Goal: Information Seeking & Learning: Learn about a topic

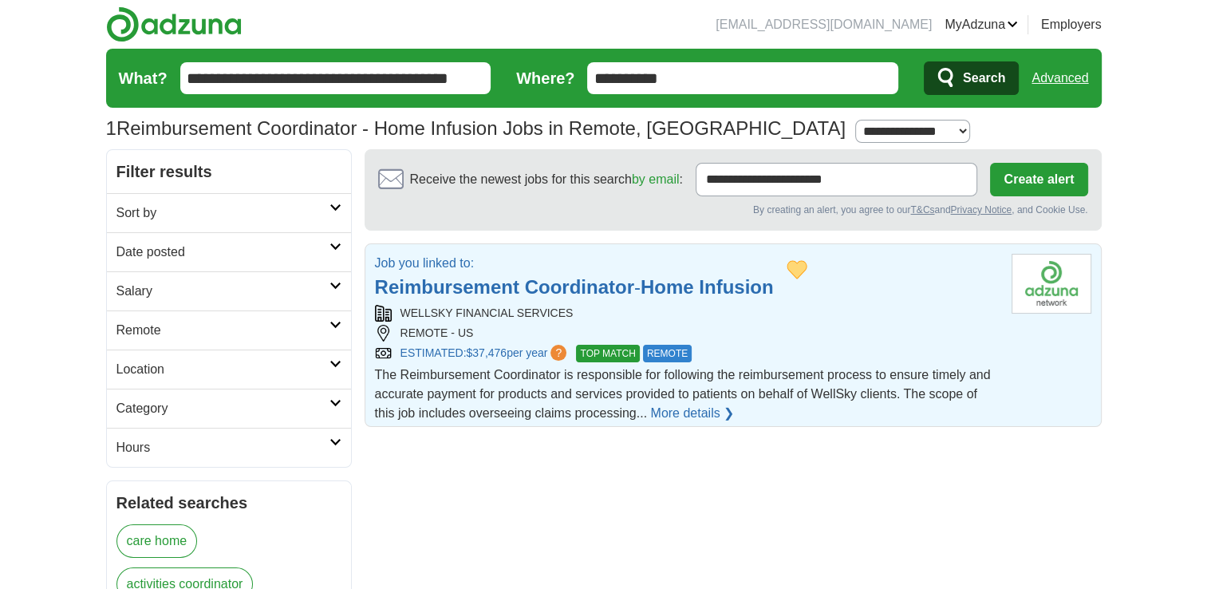
click at [536, 292] on strong "Coordinator" at bounding box center [579, 287] width 109 height 22
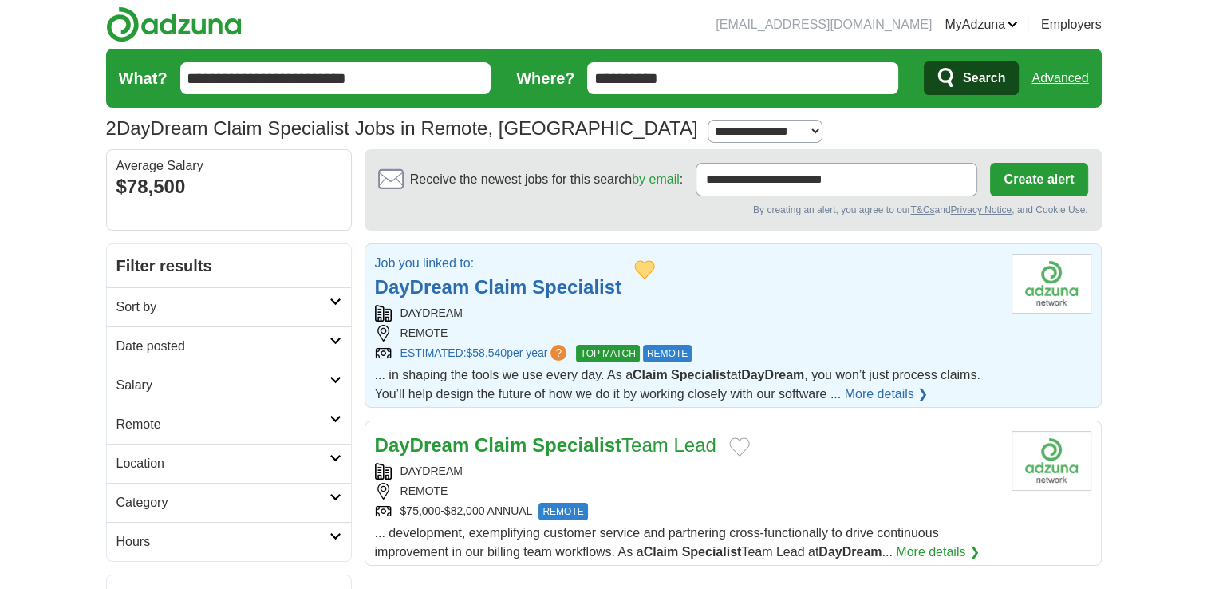
click at [411, 285] on strong "DayDream" at bounding box center [422, 287] width 95 height 22
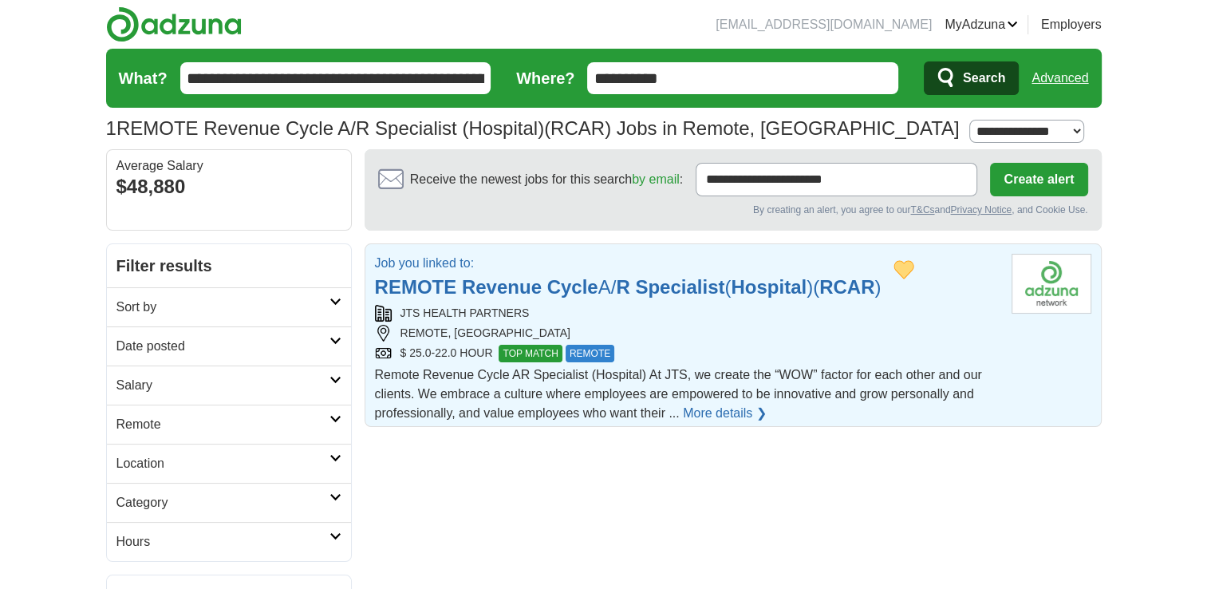
click at [488, 287] on strong "Revenue" at bounding box center [502, 287] width 80 height 22
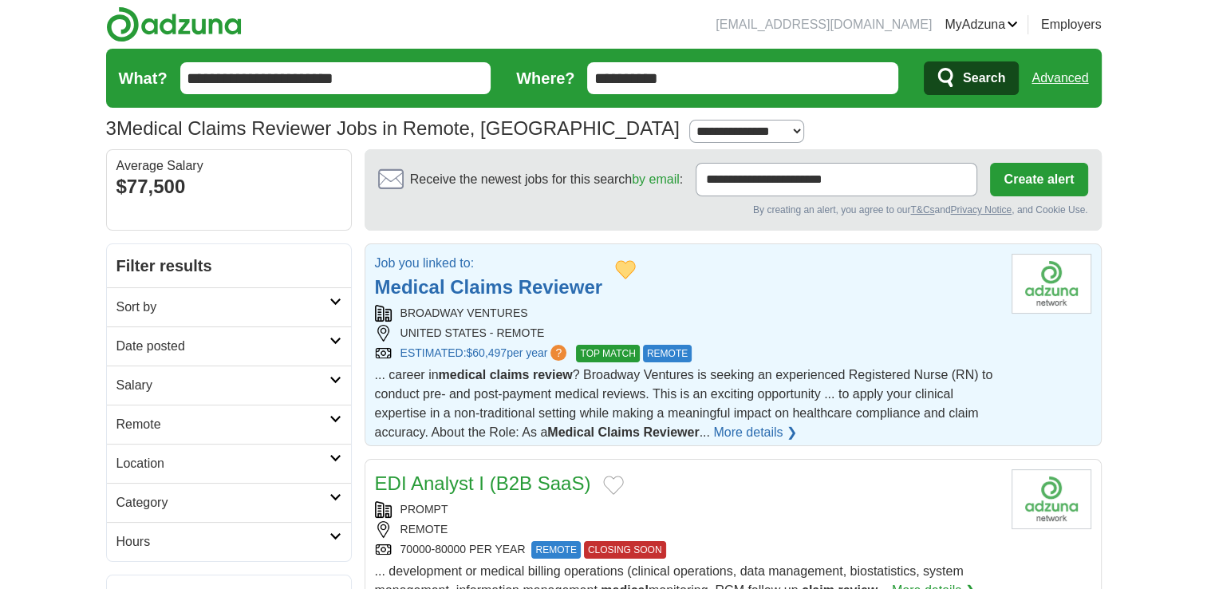
click at [478, 285] on strong "Claims" at bounding box center [481, 287] width 63 height 22
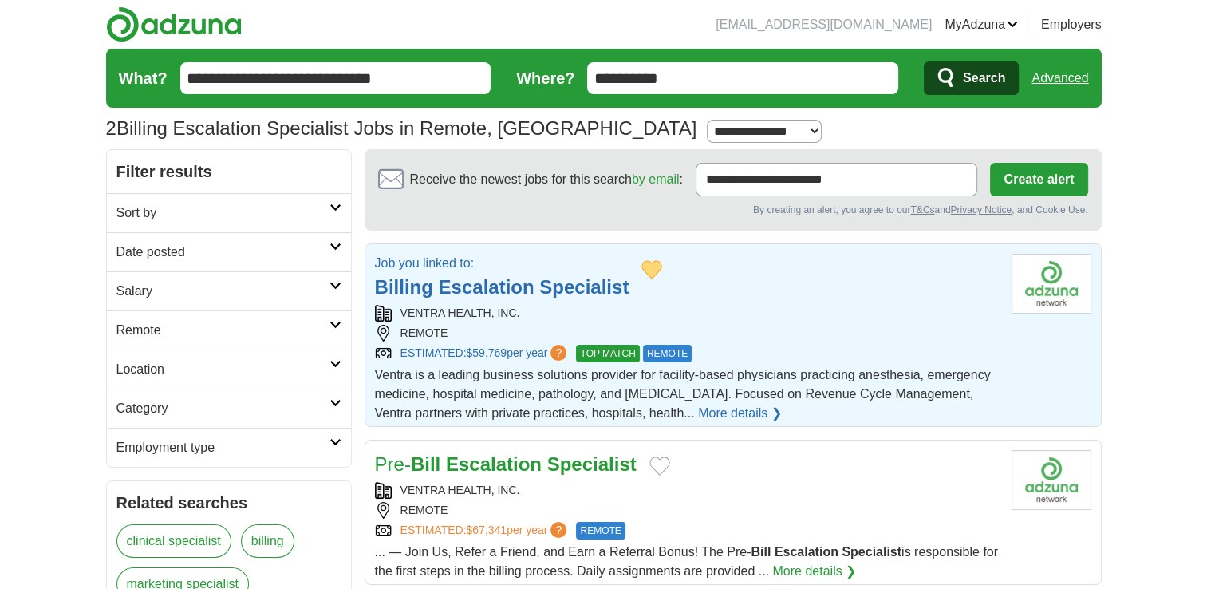
click at [518, 289] on strong "Escalation" at bounding box center [487, 287] width 96 height 22
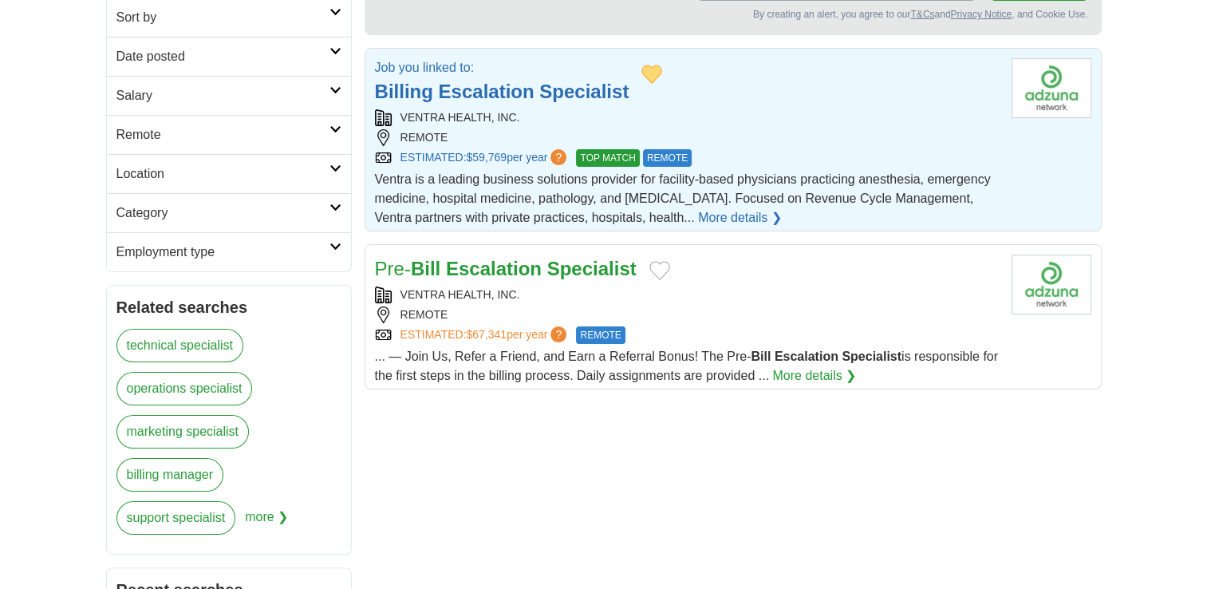
scroll to position [80, 0]
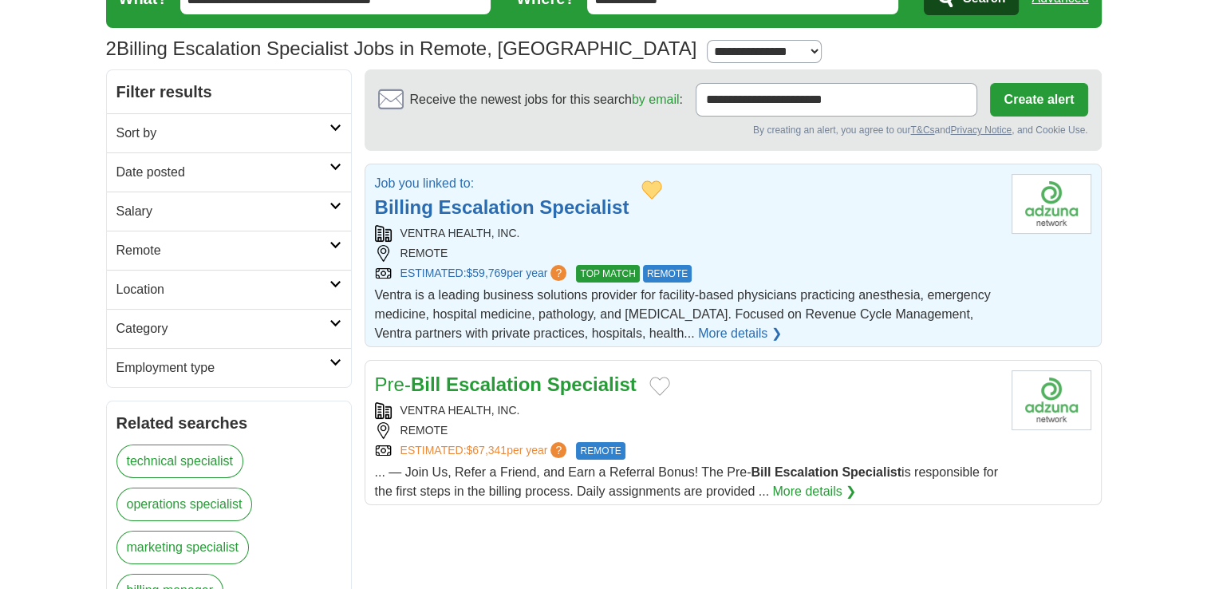
click at [456, 390] on strong "Escalation" at bounding box center [494, 384] width 96 height 22
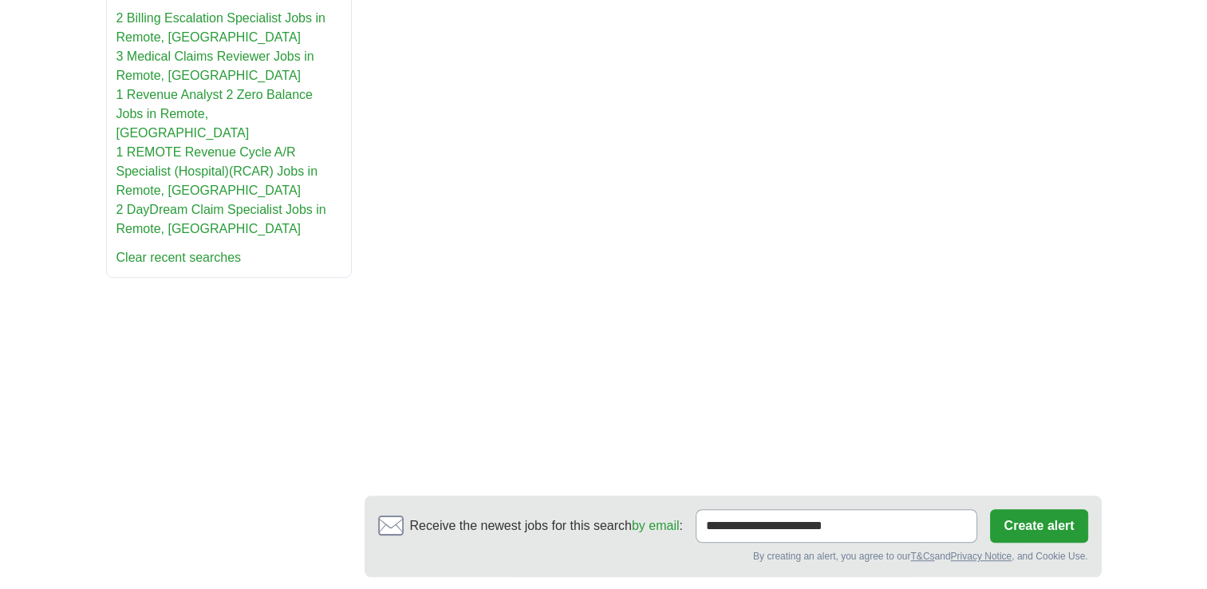
scroll to position [0, 0]
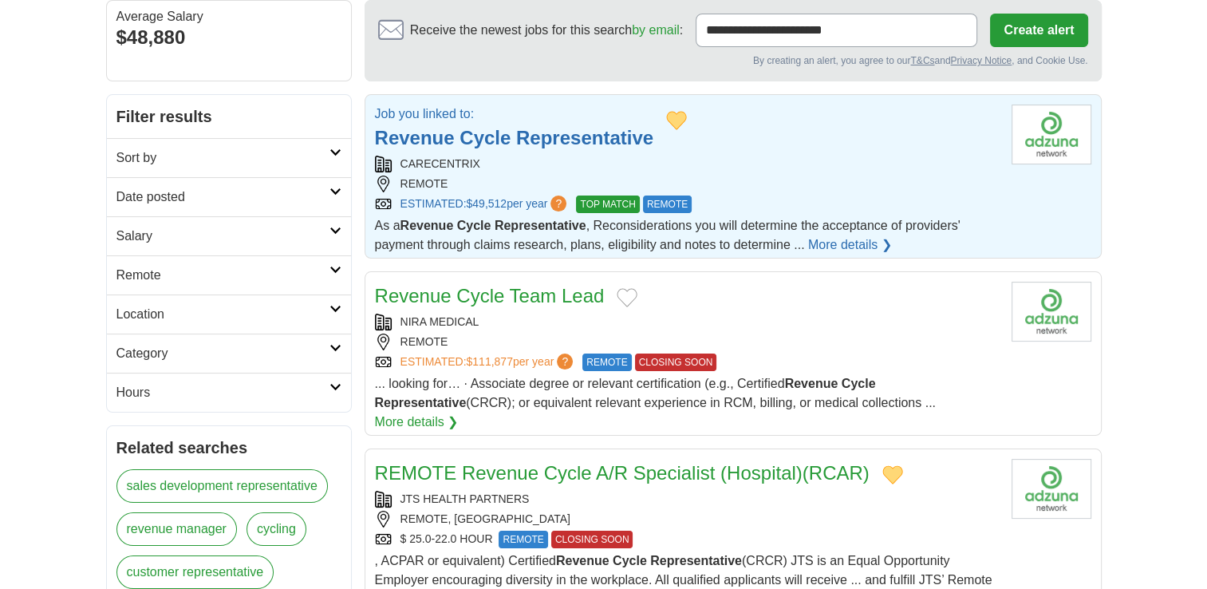
scroll to position [159, 0]
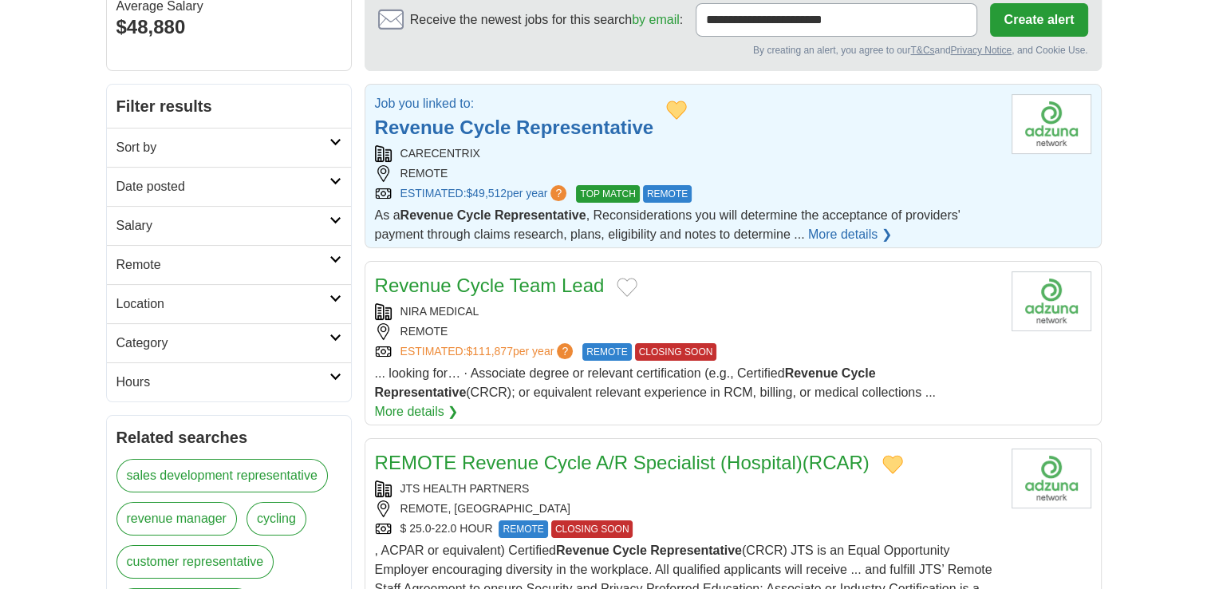
click at [528, 123] on strong "Representative" at bounding box center [584, 127] width 137 height 22
click at [488, 289] on link "Revenue Cycle Team Lead" at bounding box center [490, 285] width 230 height 22
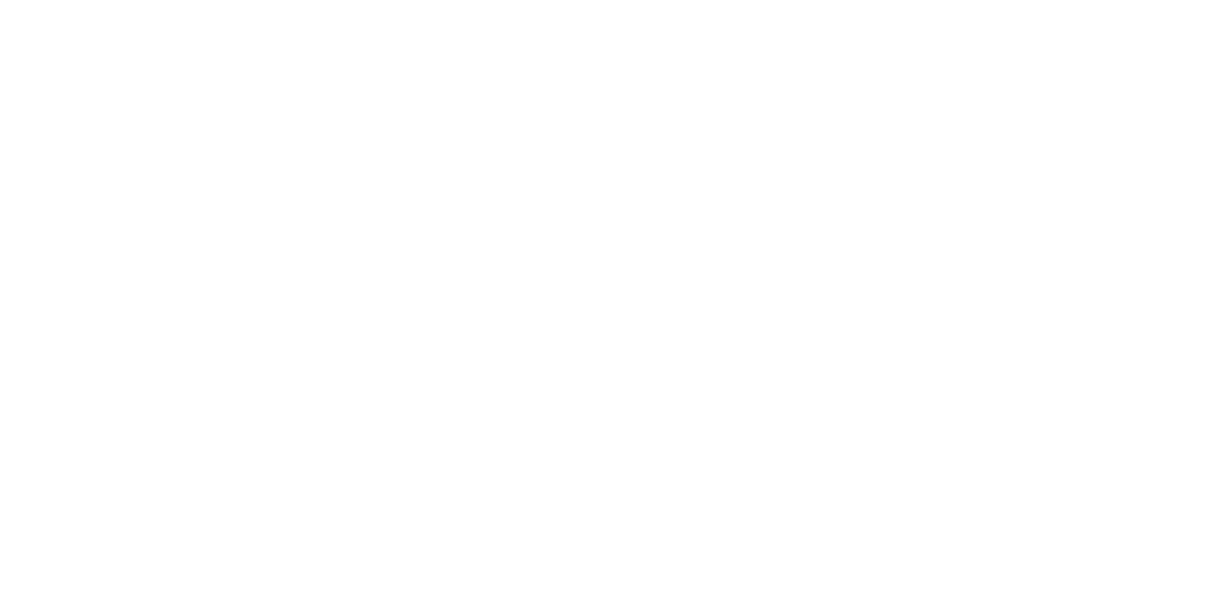
scroll to position [2153, 0]
